Goal: Find specific page/section: Find specific page/section

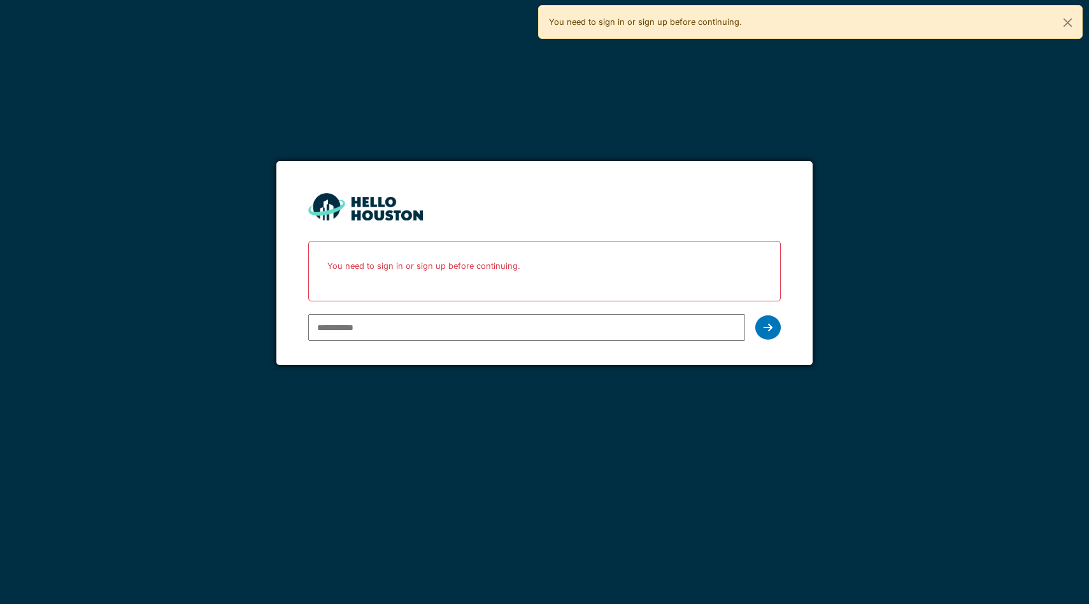
type input "**********"
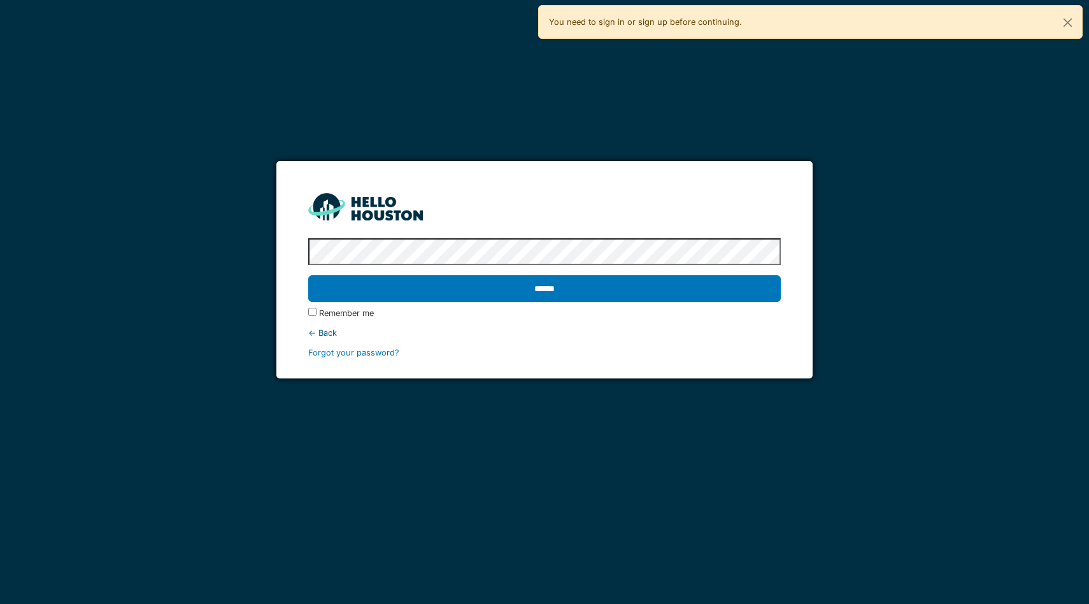
click at [308, 275] on input "******" at bounding box center [544, 288] width 472 height 27
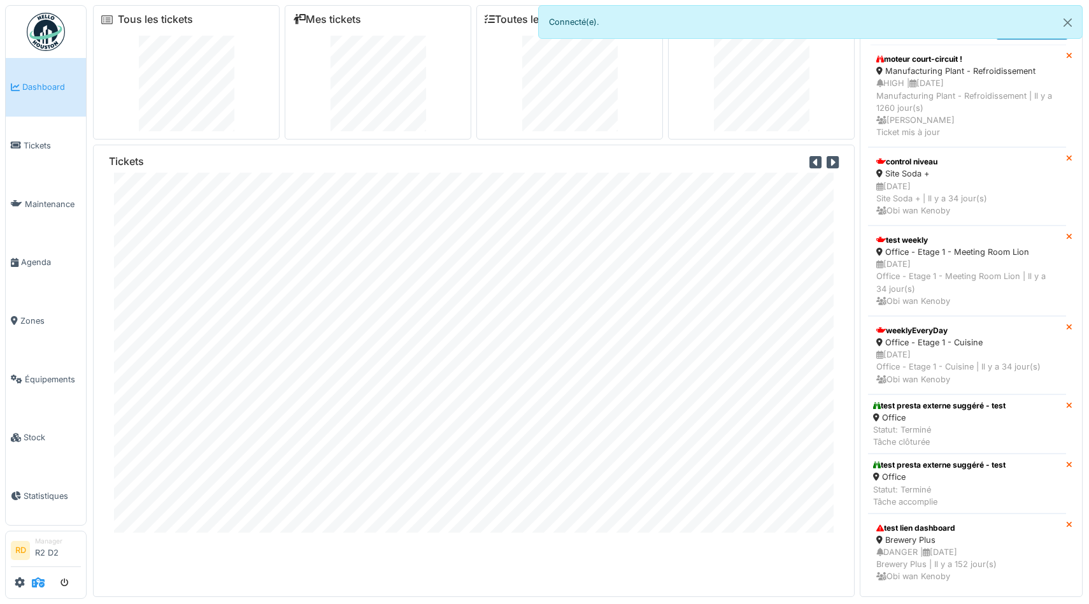
click at [37, 577] on icon at bounding box center [38, 582] width 13 height 10
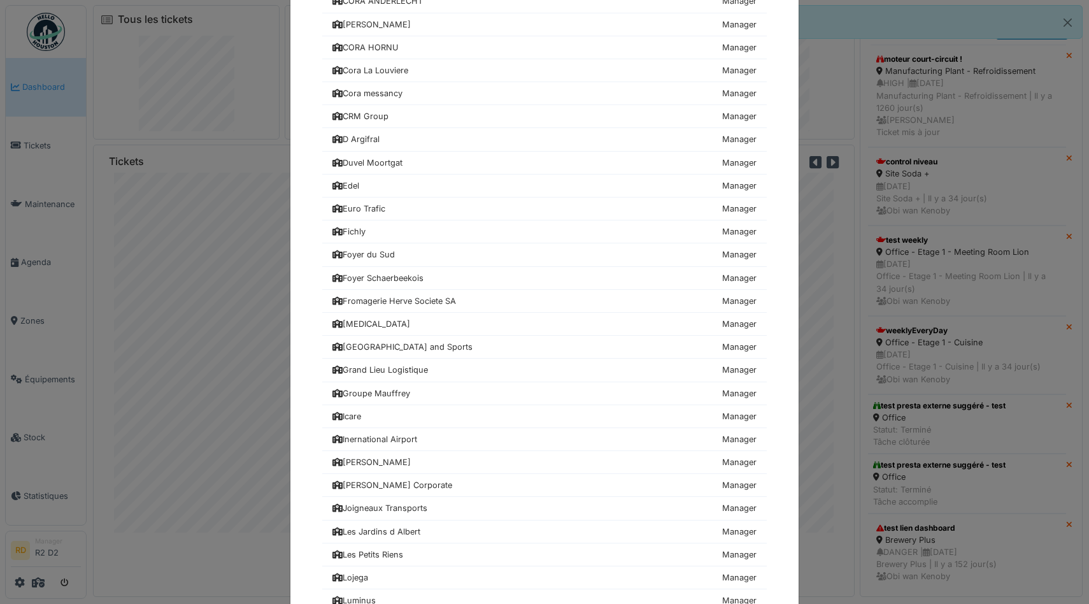
scroll to position [540, 0]
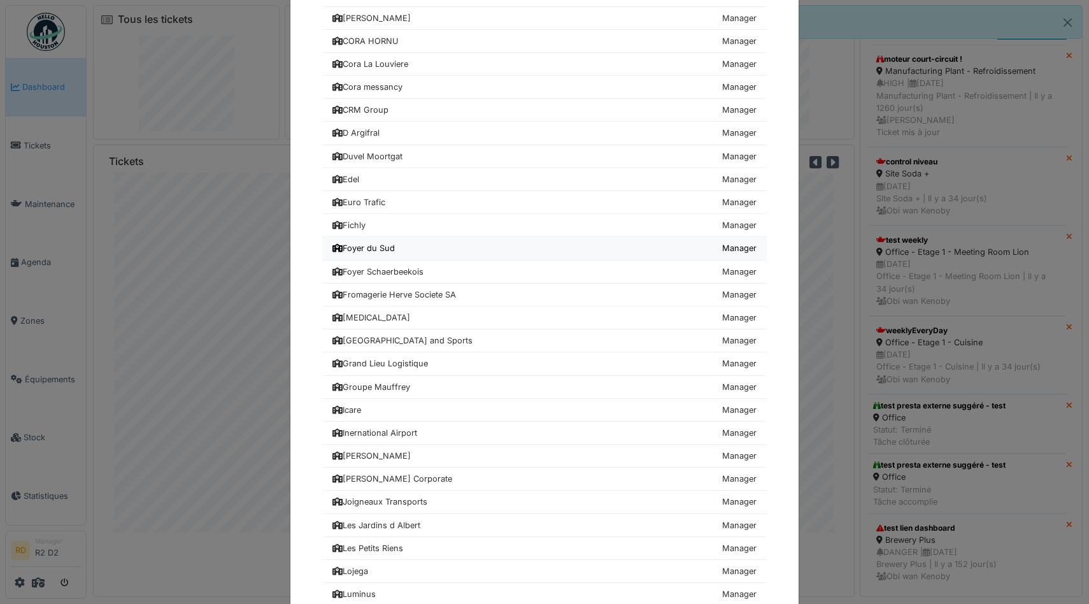
click at [381, 248] on div "Foyer du Sud" at bounding box center [363, 248] width 62 height 12
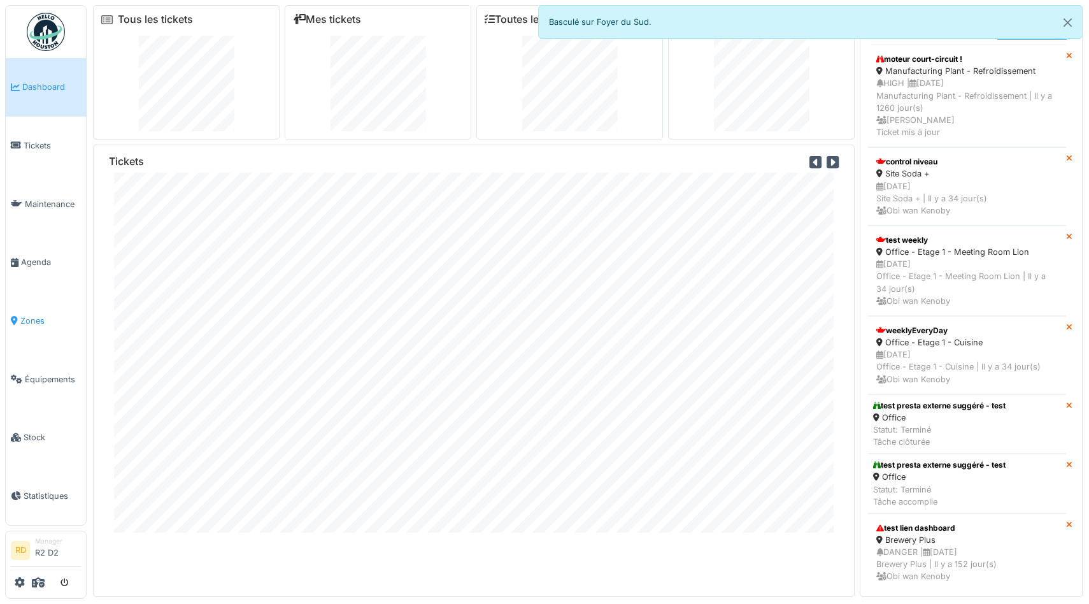
click at [30, 327] on link "Zones" at bounding box center [46, 321] width 80 height 59
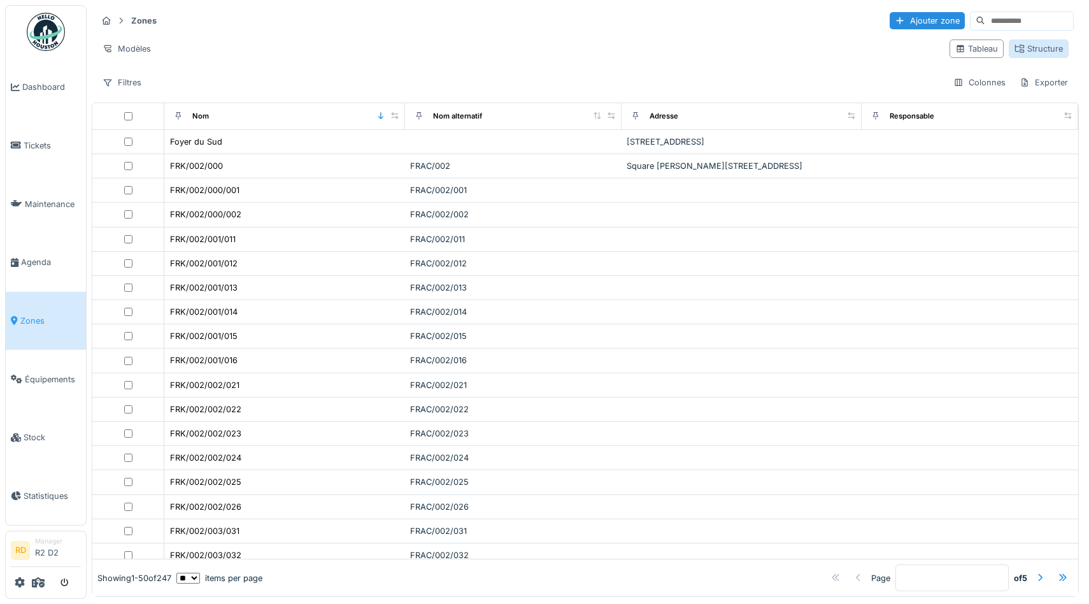
click at [1033, 49] on div "Structure" at bounding box center [1038, 49] width 48 height 12
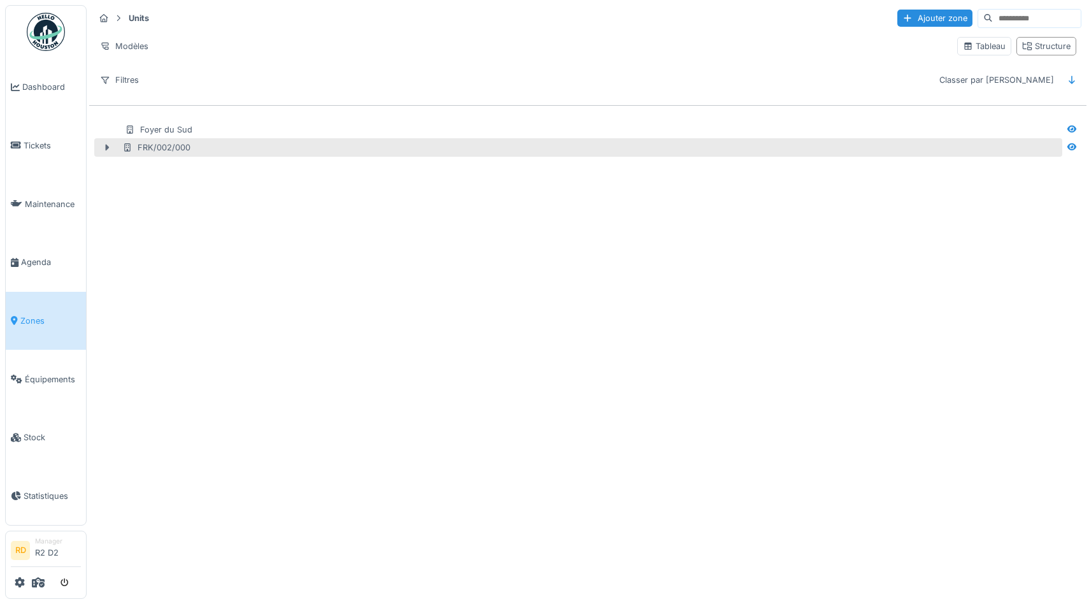
click at [108, 145] on icon at bounding box center [107, 147] width 10 height 8
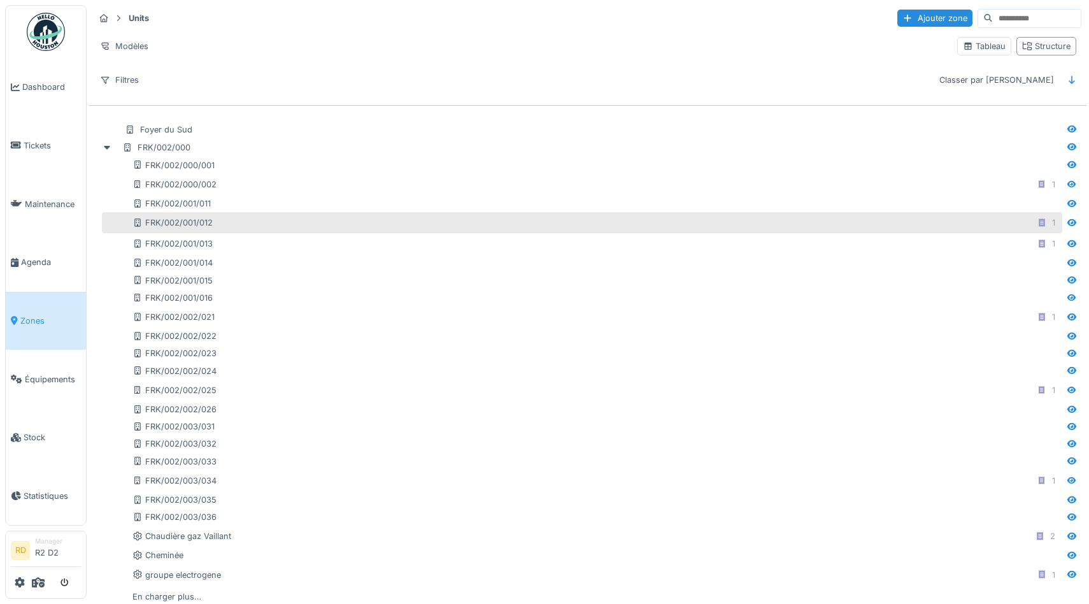
scroll to position [11, 0]
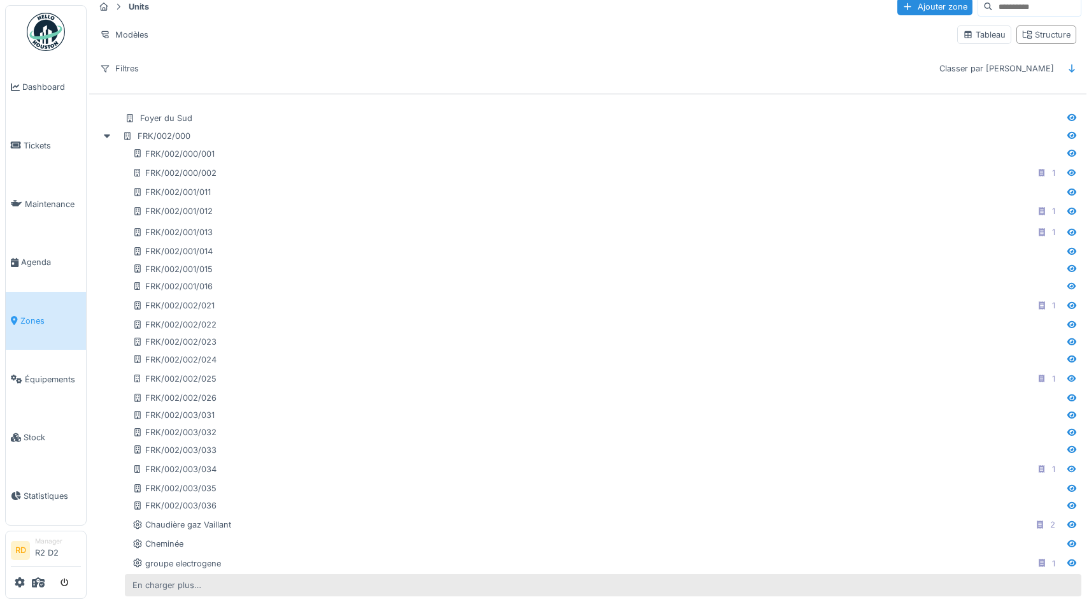
click at [157, 584] on div "En charger plus…" at bounding box center [166, 584] width 79 height 17
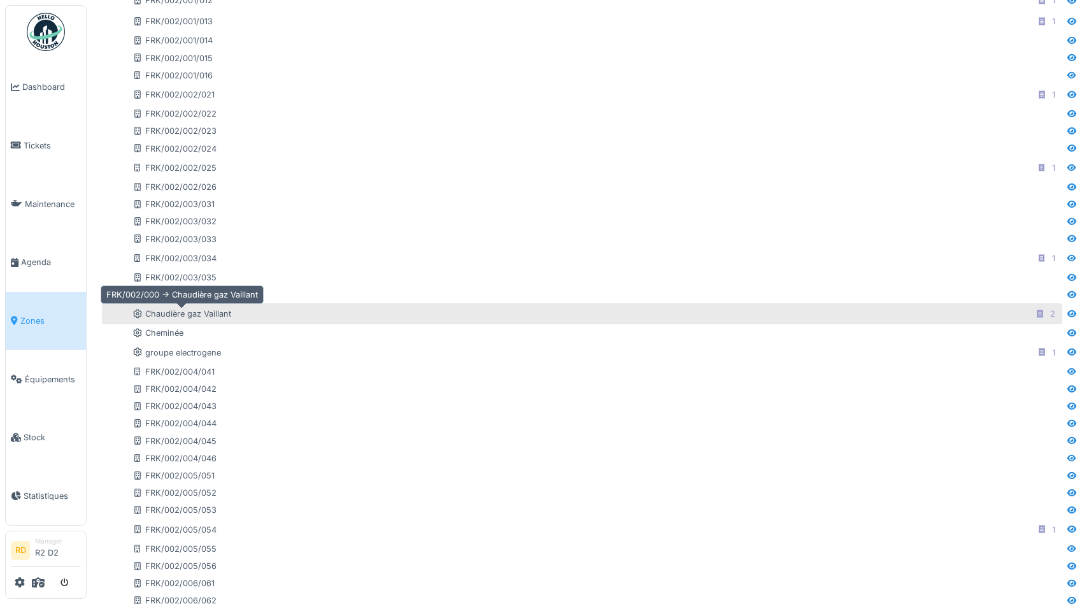
scroll to position [362, 0]
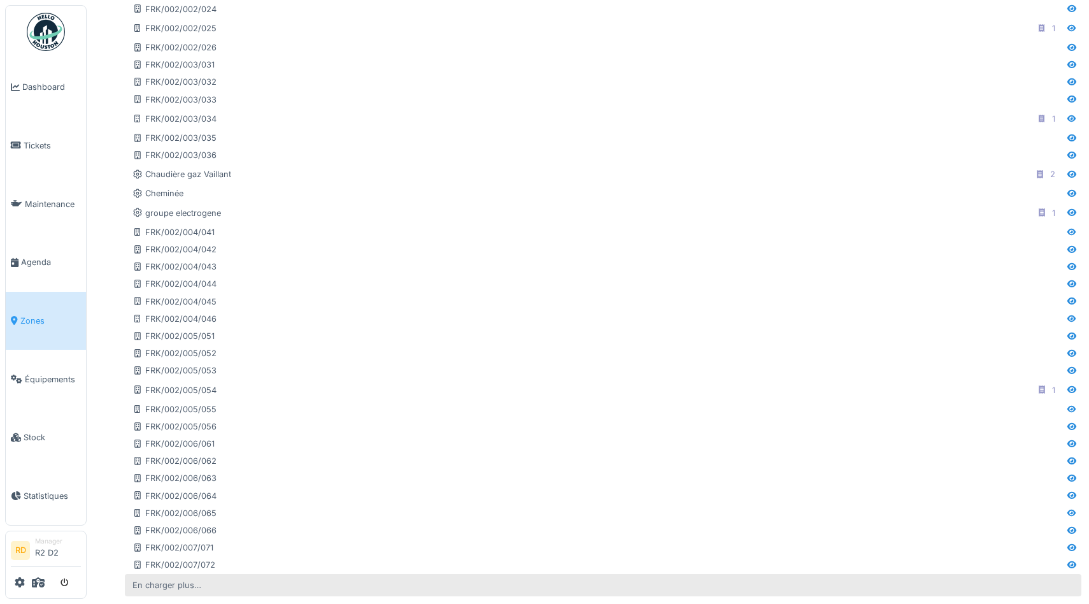
click at [170, 586] on div "En charger plus…" at bounding box center [166, 584] width 79 height 17
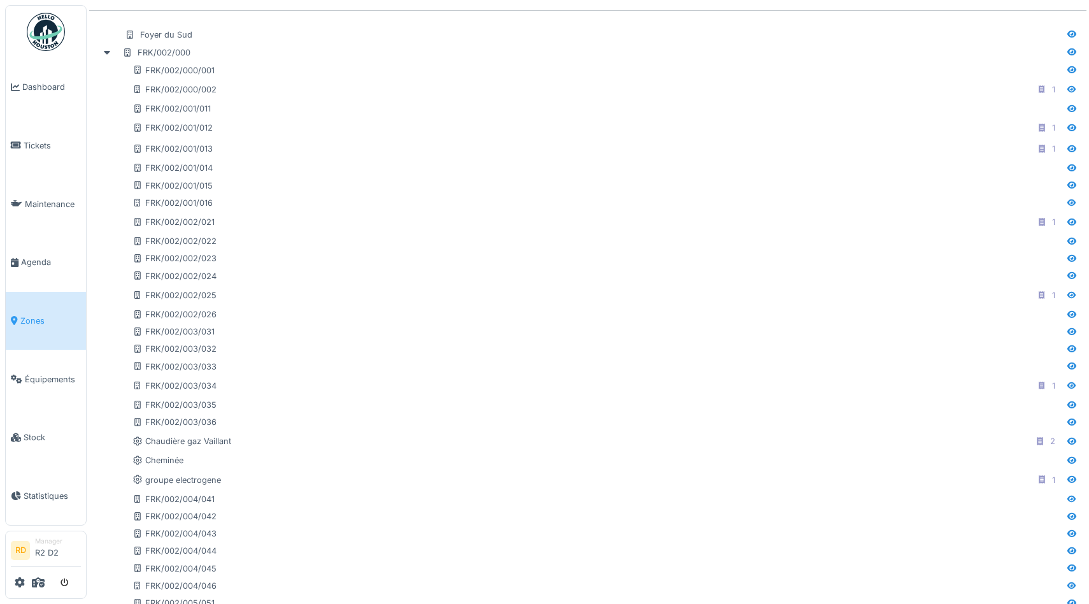
scroll to position [0, 0]
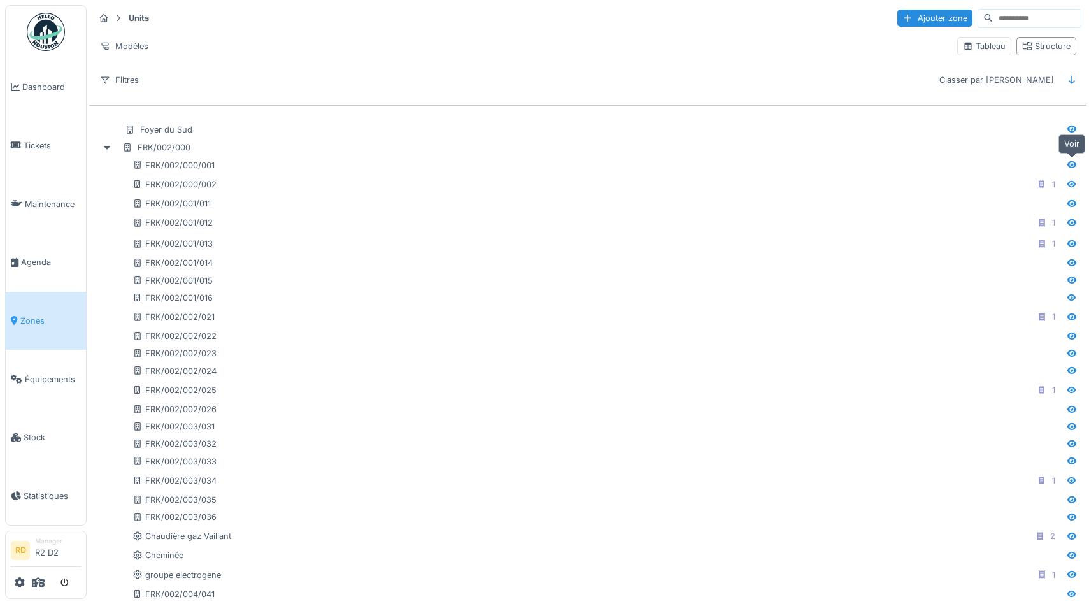
click at [1073, 164] on icon at bounding box center [1071, 164] width 10 height 8
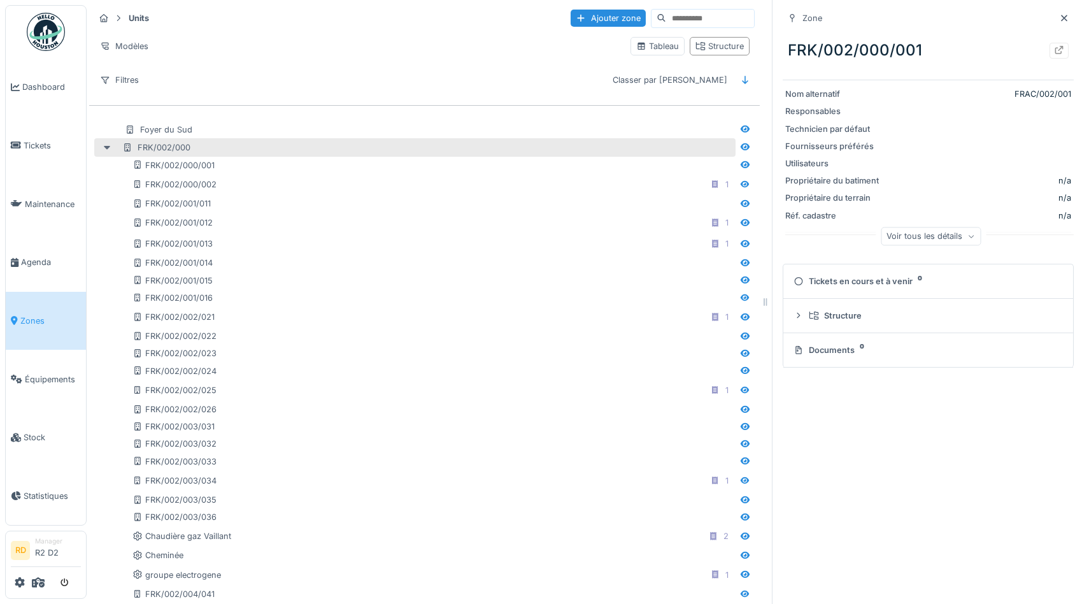
click at [106, 147] on icon at bounding box center [107, 148] width 6 height 4
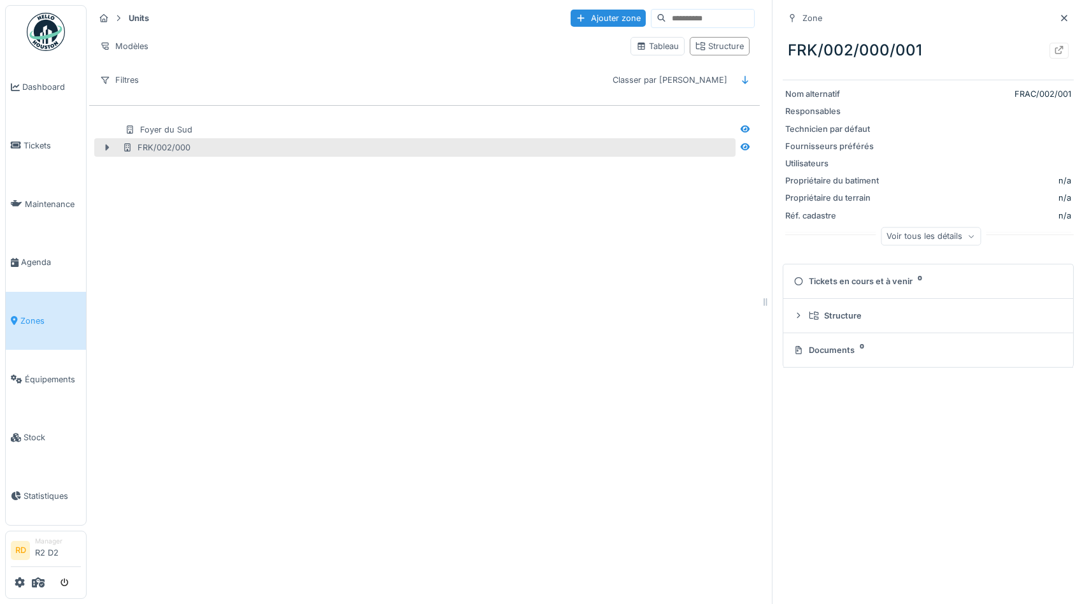
click at [106, 147] on icon at bounding box center [108, 147] width 4 height 6
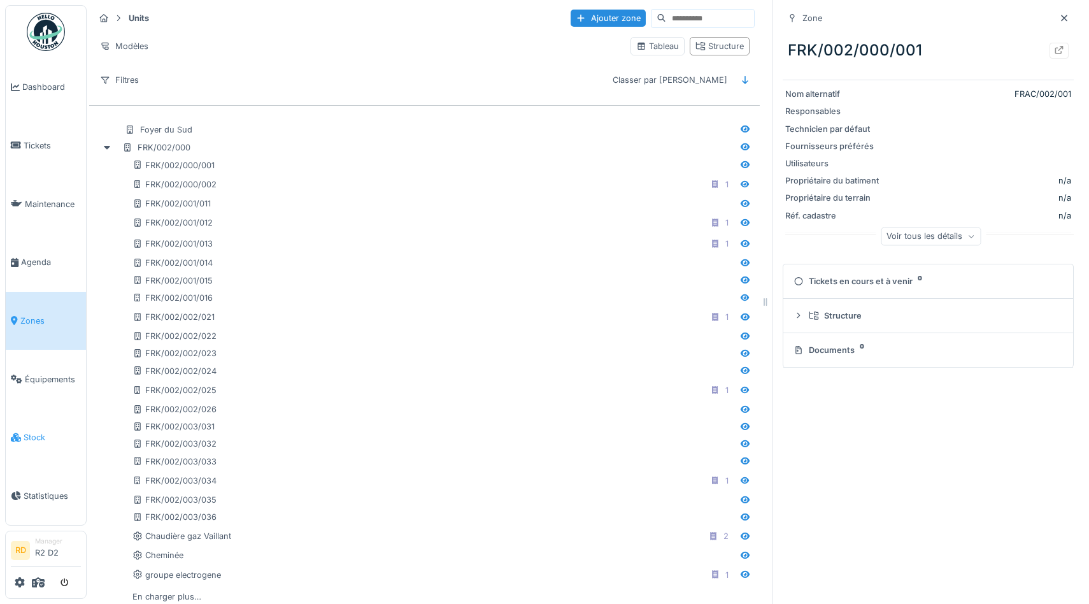
click at [34, 452] on link "Stock" at bounding box center [46, 437] width 80 height 59
